Goal: Task Accomplishment & Management: Manage account settings

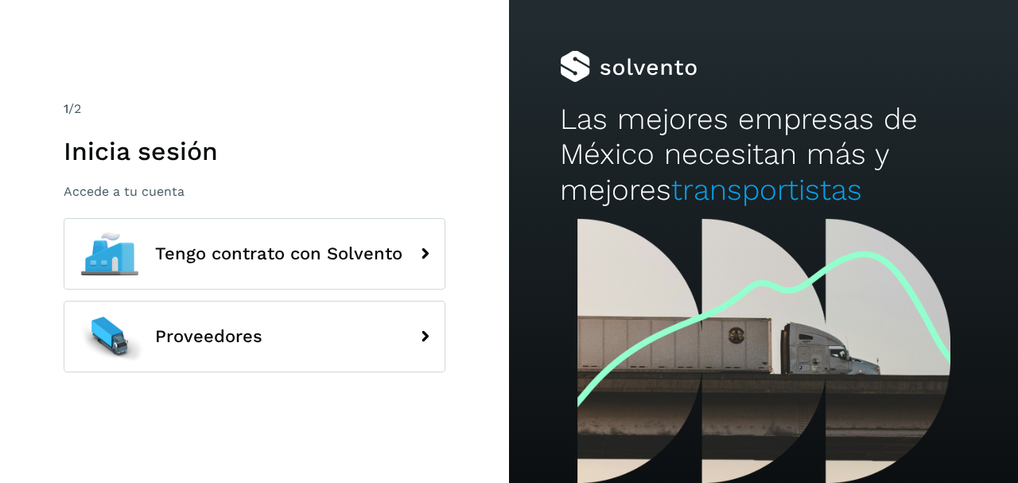
click at [93, 134] on div "1 /2 Inicia sesión Accede a tu cuenta" at bounding box center [255, 149] width 382 height 100
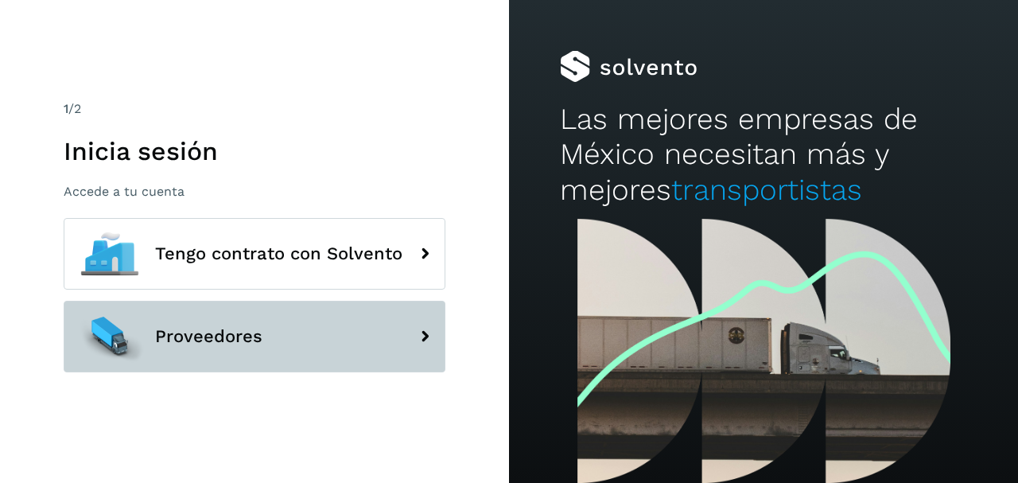
click at [193, 341] on span "Proveedores" at bounding box center [208, 336] width 107 height 19
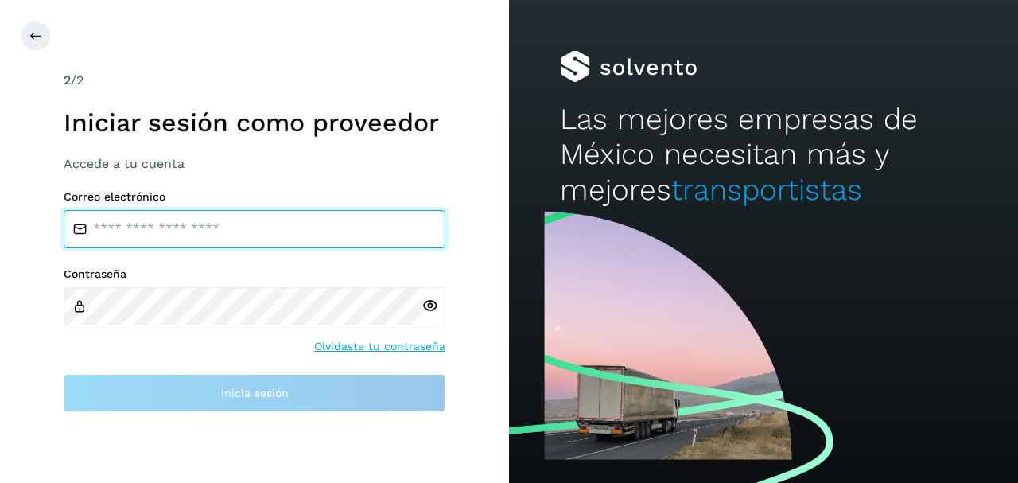
click at [157, 224] on input "email" at bounding box center [255, 229] width 382 height 38
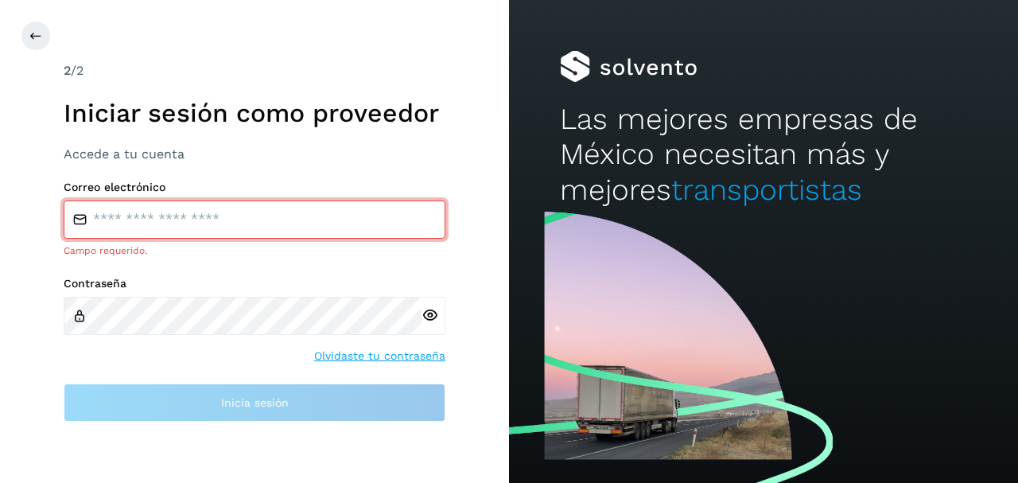
click at [353, 348] on link "Olvidaste tu contraseña" at bounding box center [379, 356] width 131 height 17
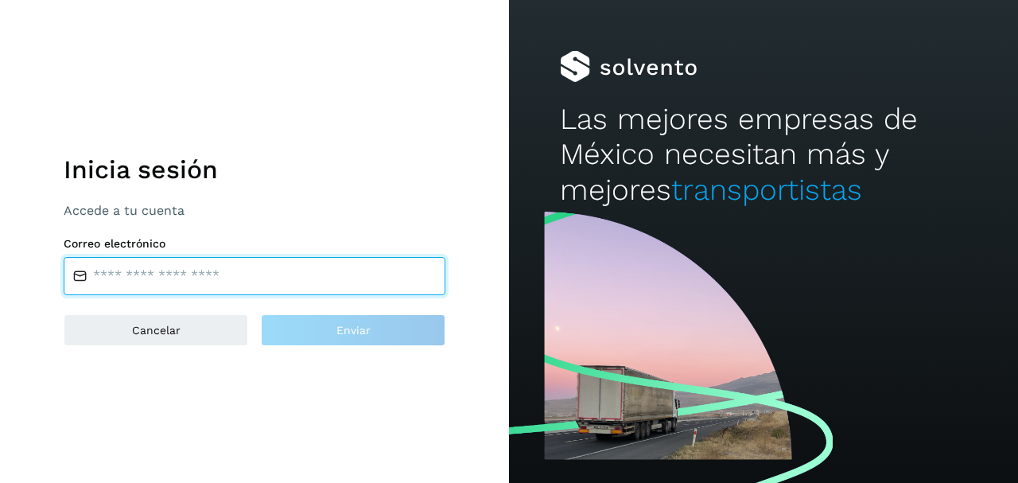
click at [173, 262] on input "email" at bounding box center [255, 276] width 382 height 38
type input "**********"
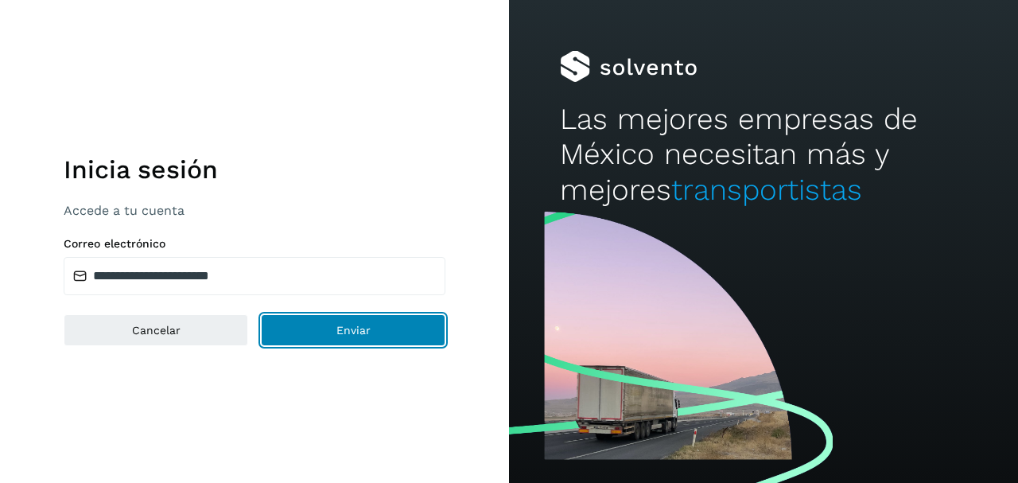
click at [360, 339] on button "Enviar" at bounding box center [353, 330] width 185 height 32
